Goal: Information Seeking & Learning: Learn about a topic

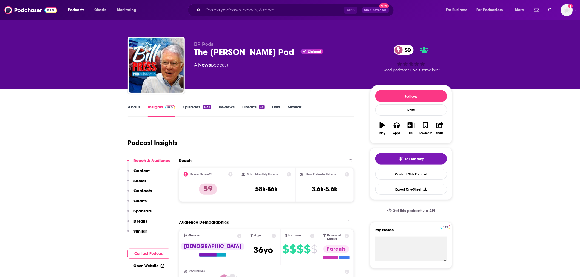
click at [135, 108] on link "About" at bounding box center [134, 110] width 12 height 13
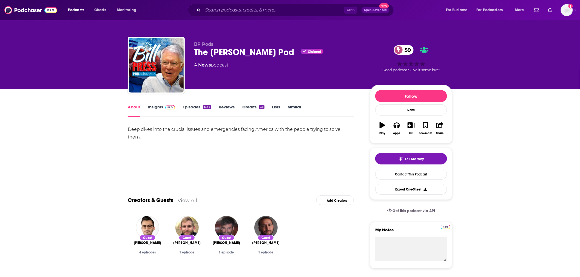
click at [152, 106] on link "Insights" at bounding box center [161, 110] width 27 height 13
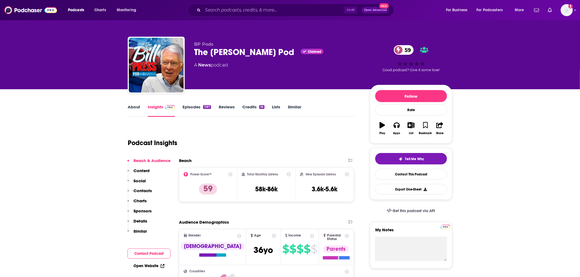
click at [194, 107] on link "Episodes 1387" at bounding box center [196, 110] width 28 height 13
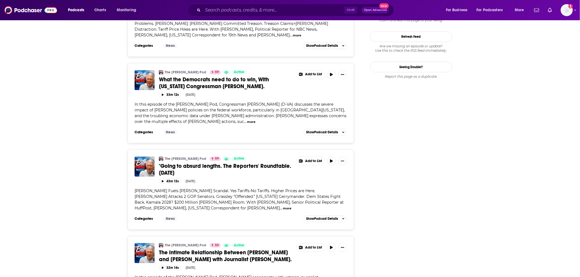
scroll to position [730, 0]
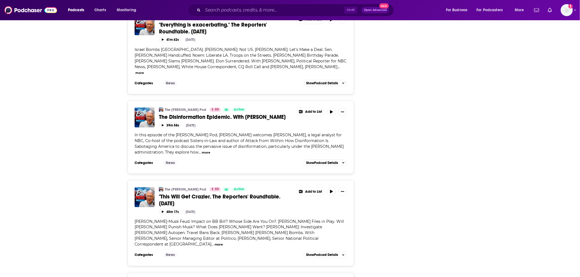
scroll to position [1995, 0]
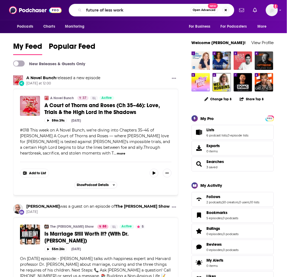
type input "future of less work"
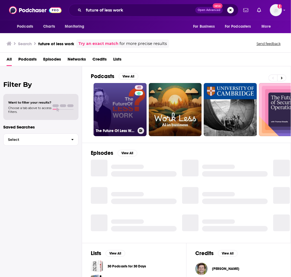
click at [121, 101] on link "40 The Future Of Less Work" at bounding box center [120, 109] width 53 height 53
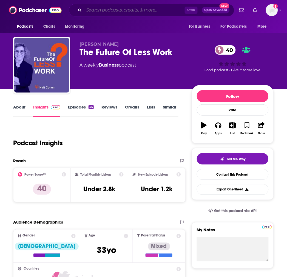
click at [107, 11] on input "Search podcasts, credits, & more..." at bounding box center [134, 10] width 101 height 9
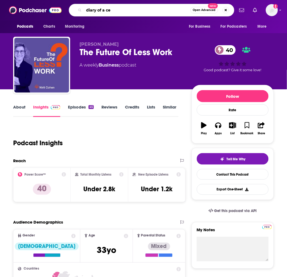
type input "diary of a ceo"
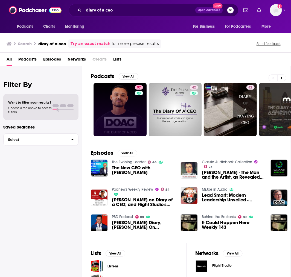
click at [96, 103] on link "97" at bounding box center [120, 109] width 53 height 53
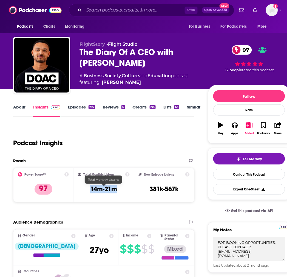
drag, startPoint x: 123, startPoint y: 189, endPoint x: 91, endPoint y: 190, distance: 32.1
click at [91, 190] on div "Total Monthly Listens 14m-21m" at bounding box center [103, 184] width 51 height 25
copy h3 "14m-21m"
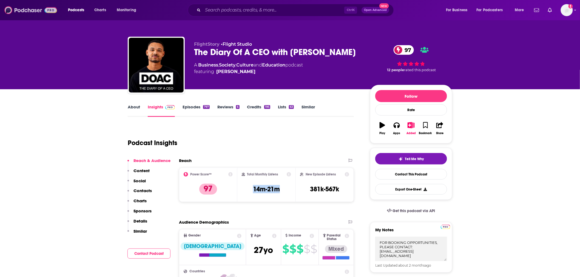
click at [42, 10] on img at bounding box center [30, 10] width 53 height 10
